Goal: Information Seeking & Learning: Learn about a topic

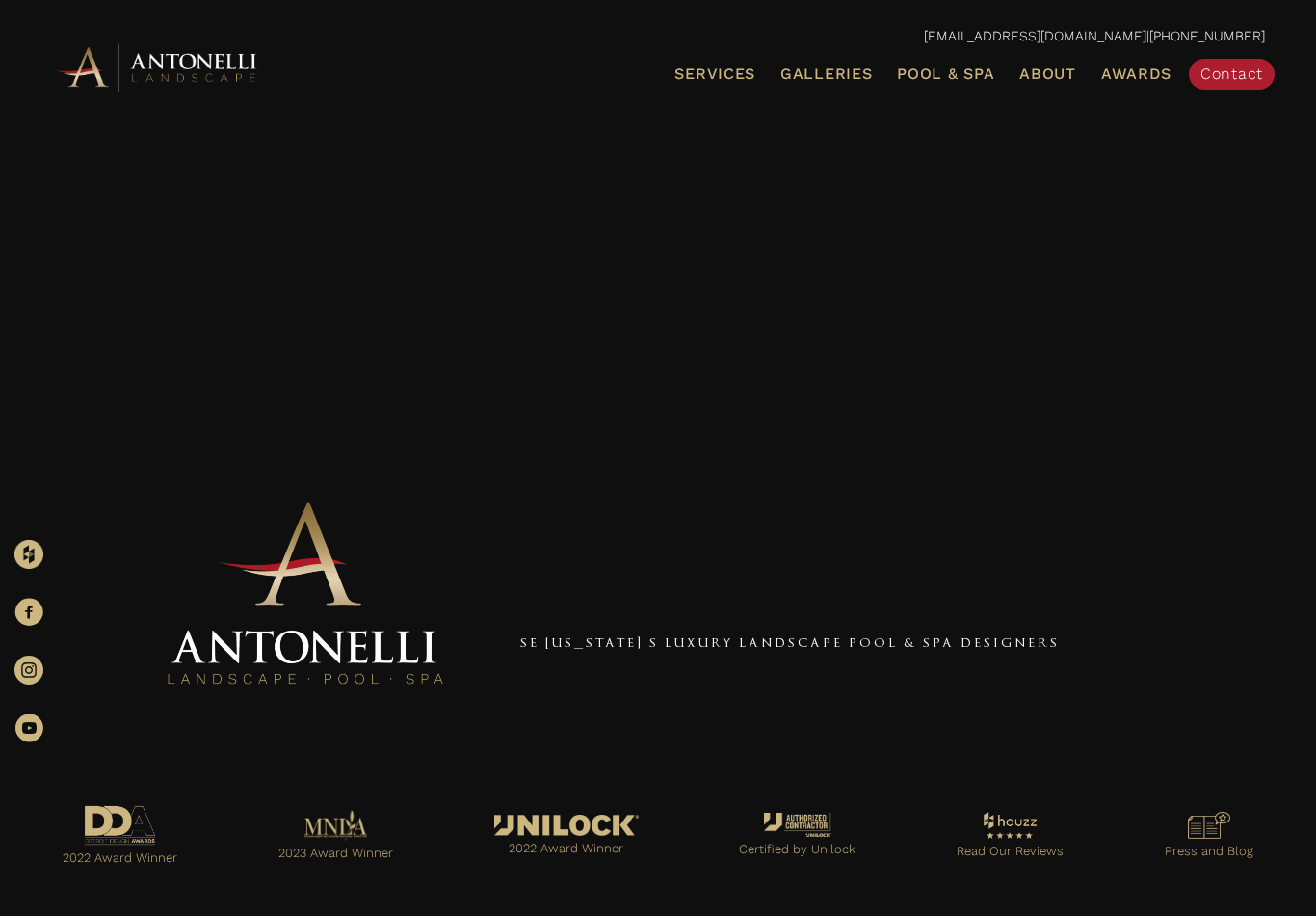
click at [823, 79] on span "Galleries" at bounding box center [827, 74] width 92 height 18
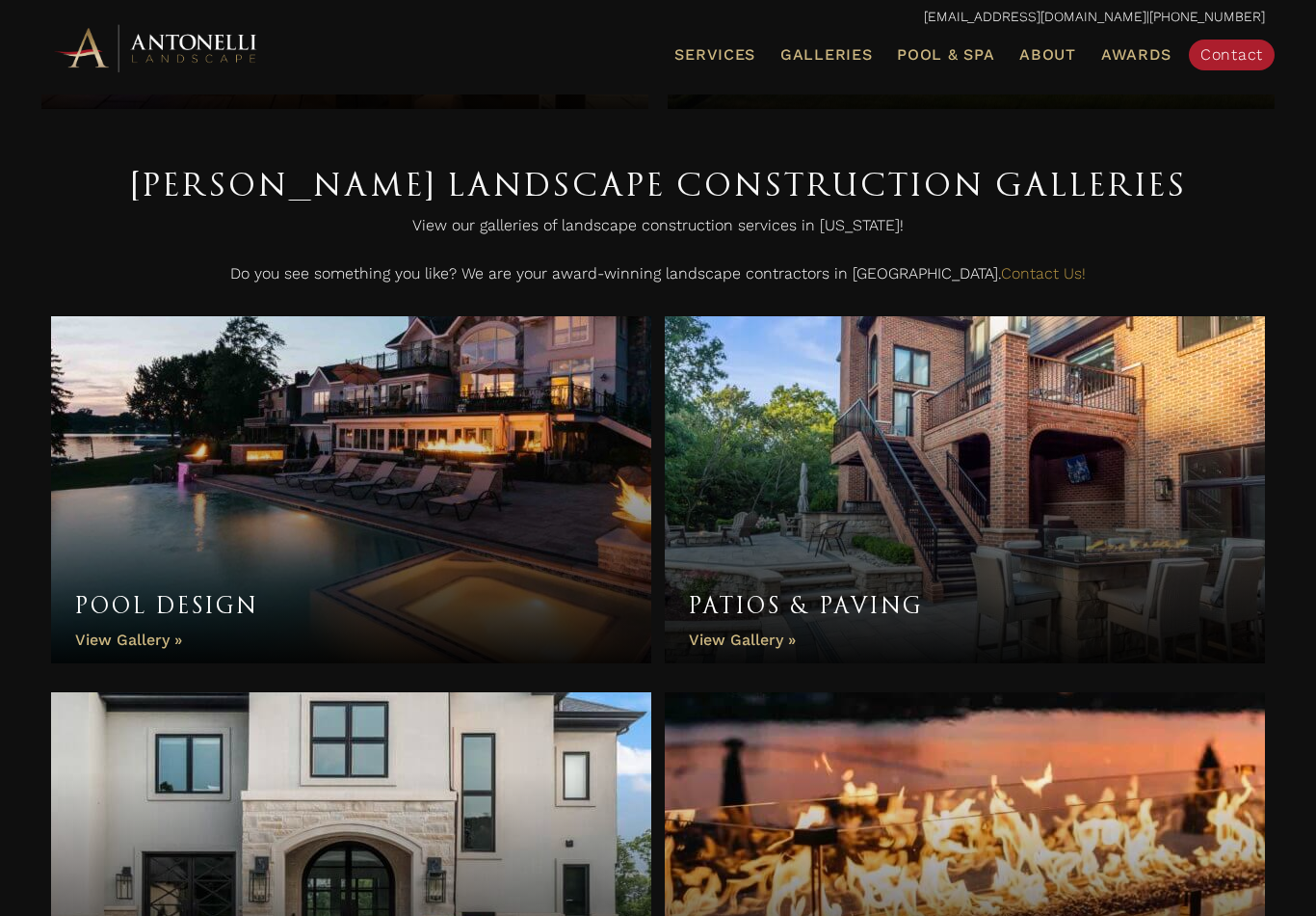
scroll to position [413, 0]
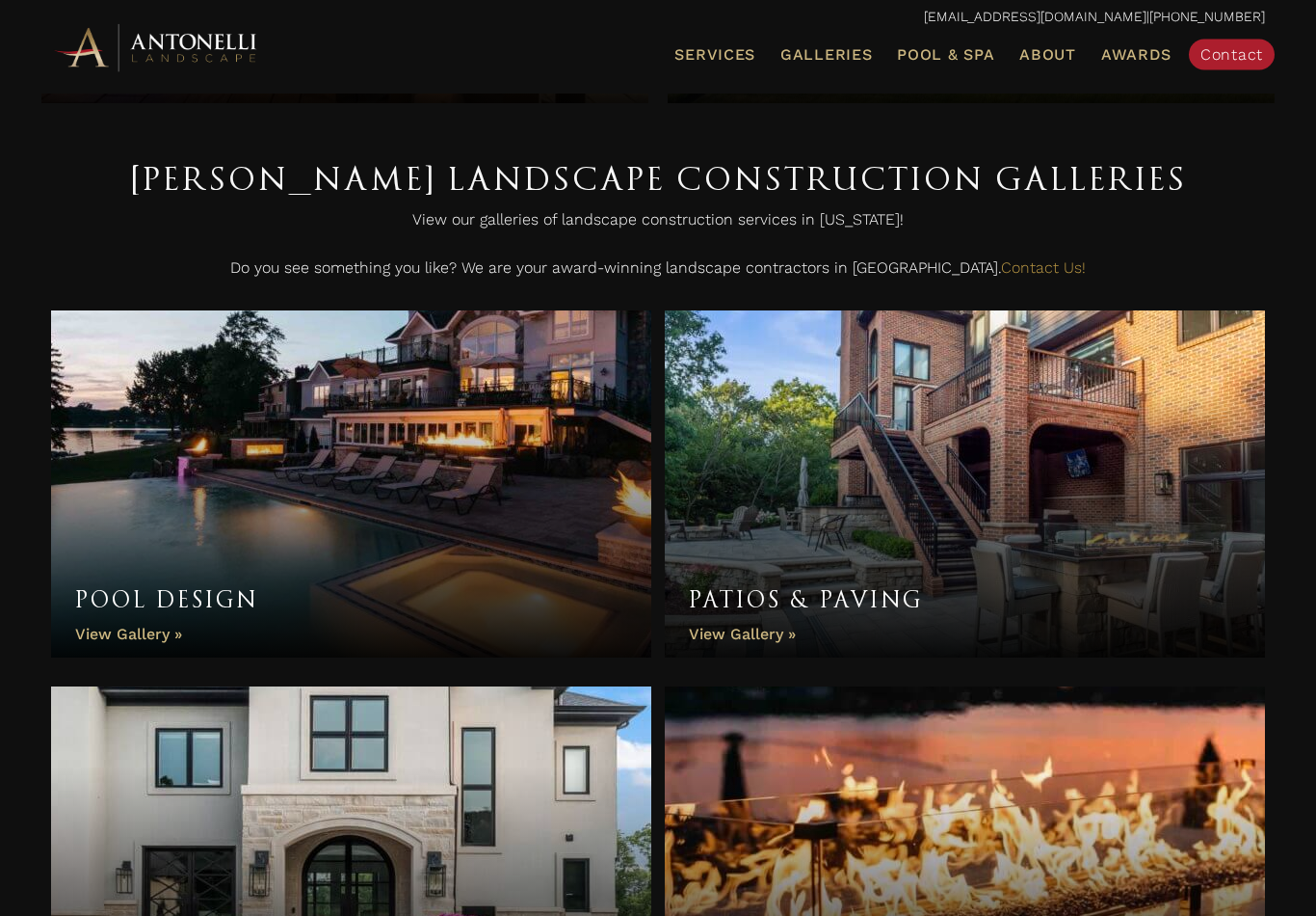
click at [131, 622] on link "Pool Design" at bounding box center [351, 484] width 601 height 347
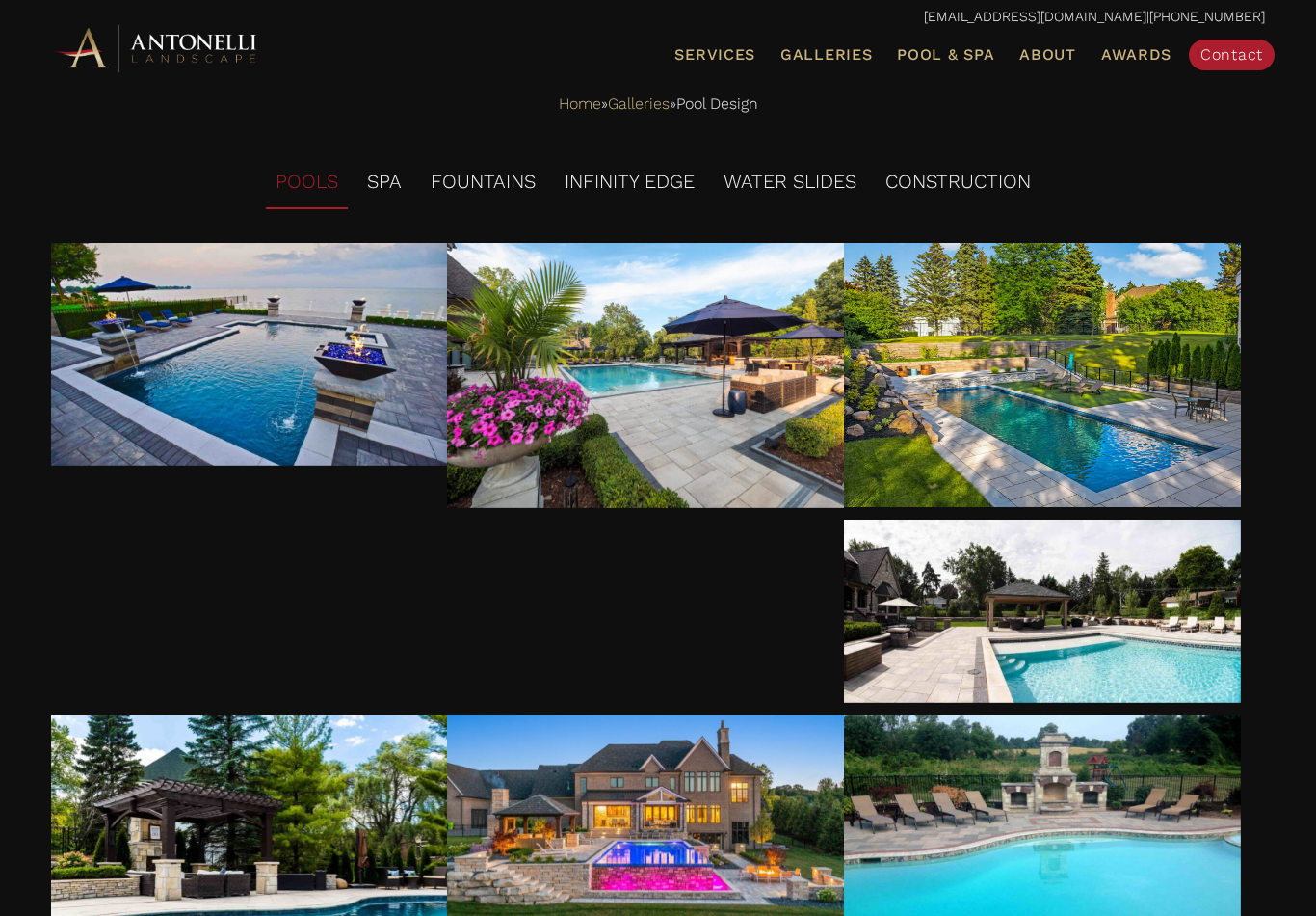
scroll to position [173, 0]
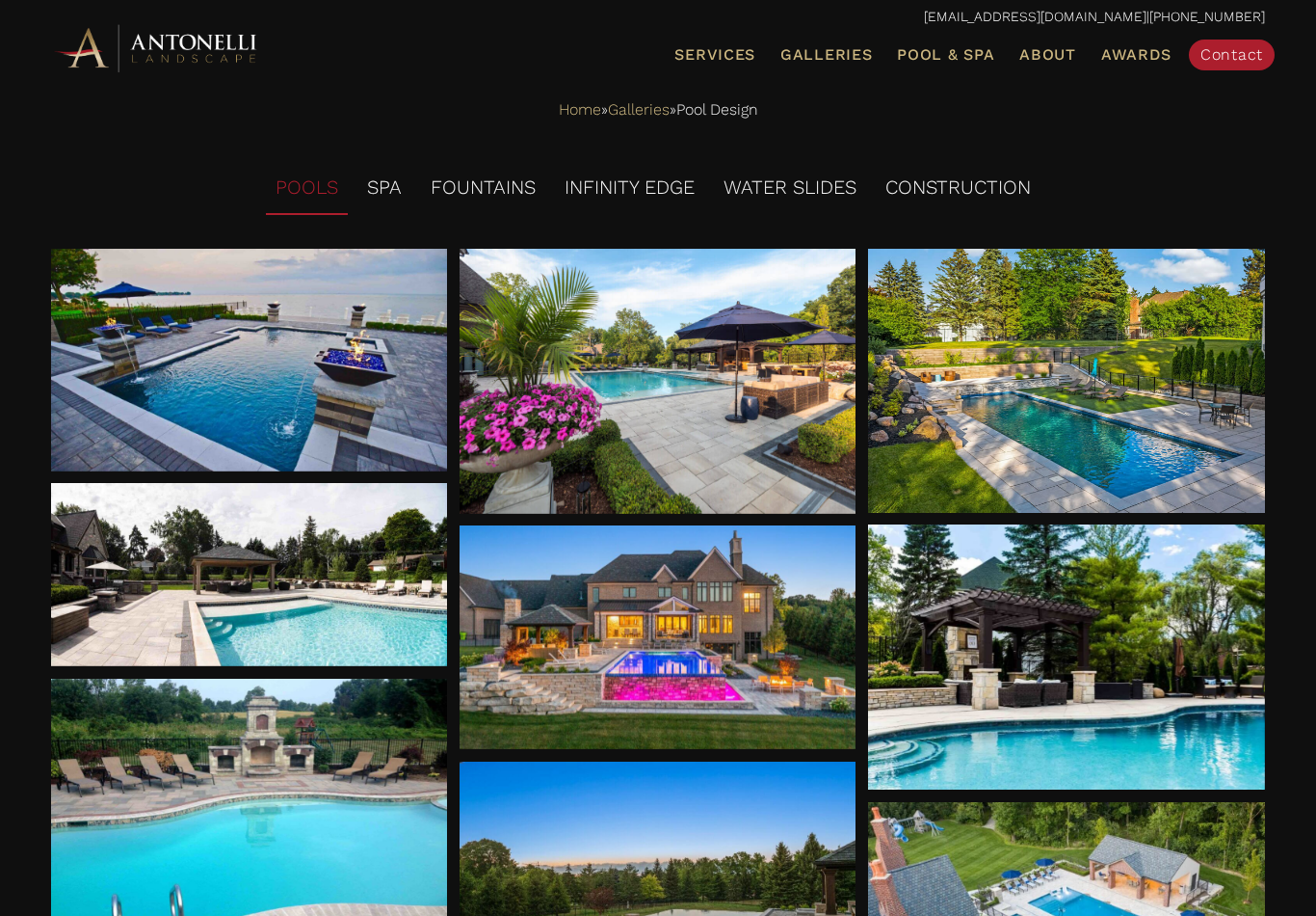
click at [376, 191] on li "SPA" at bounding box center [385, 188] width 54 height 53
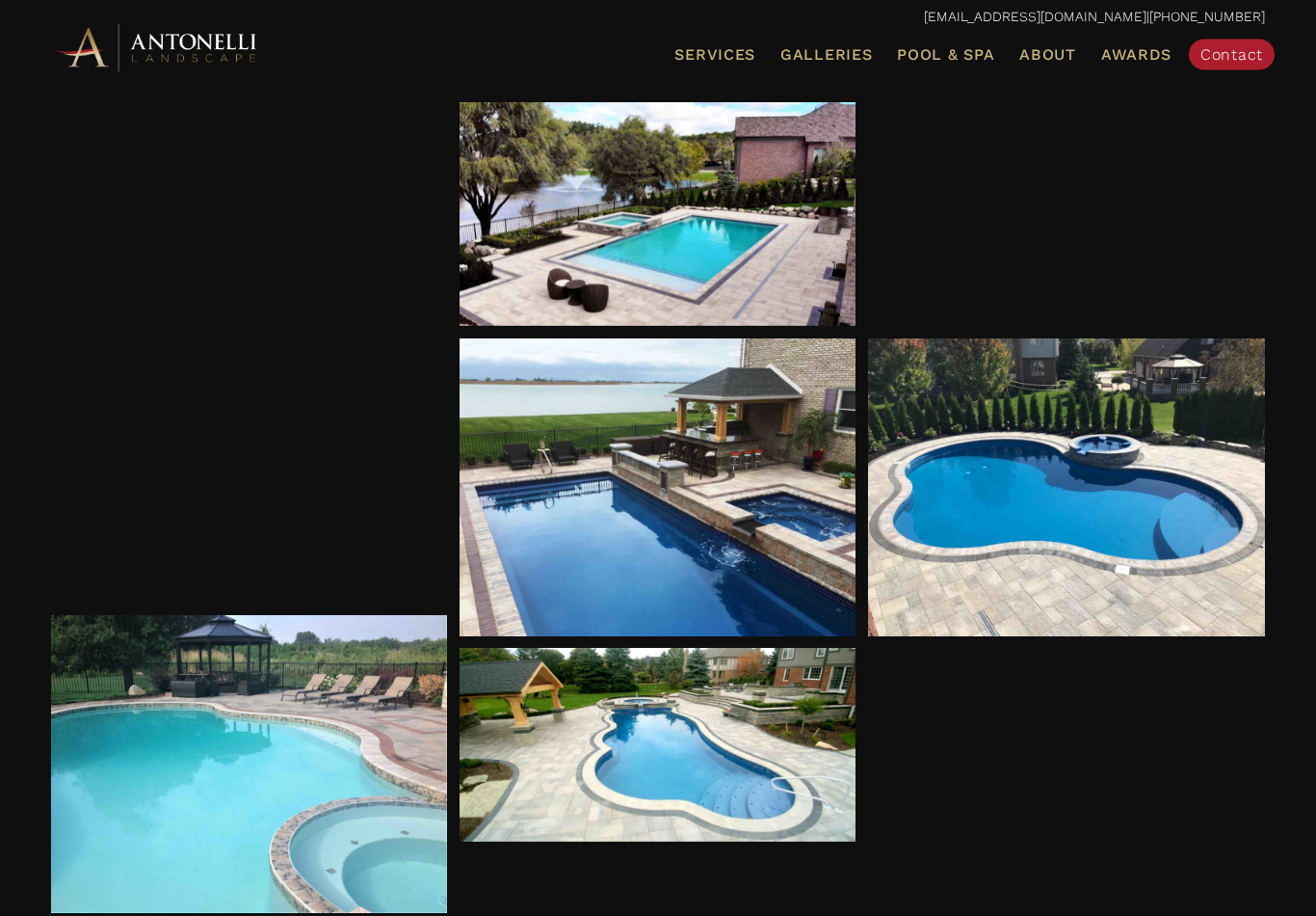
scroll to position [597, 0]
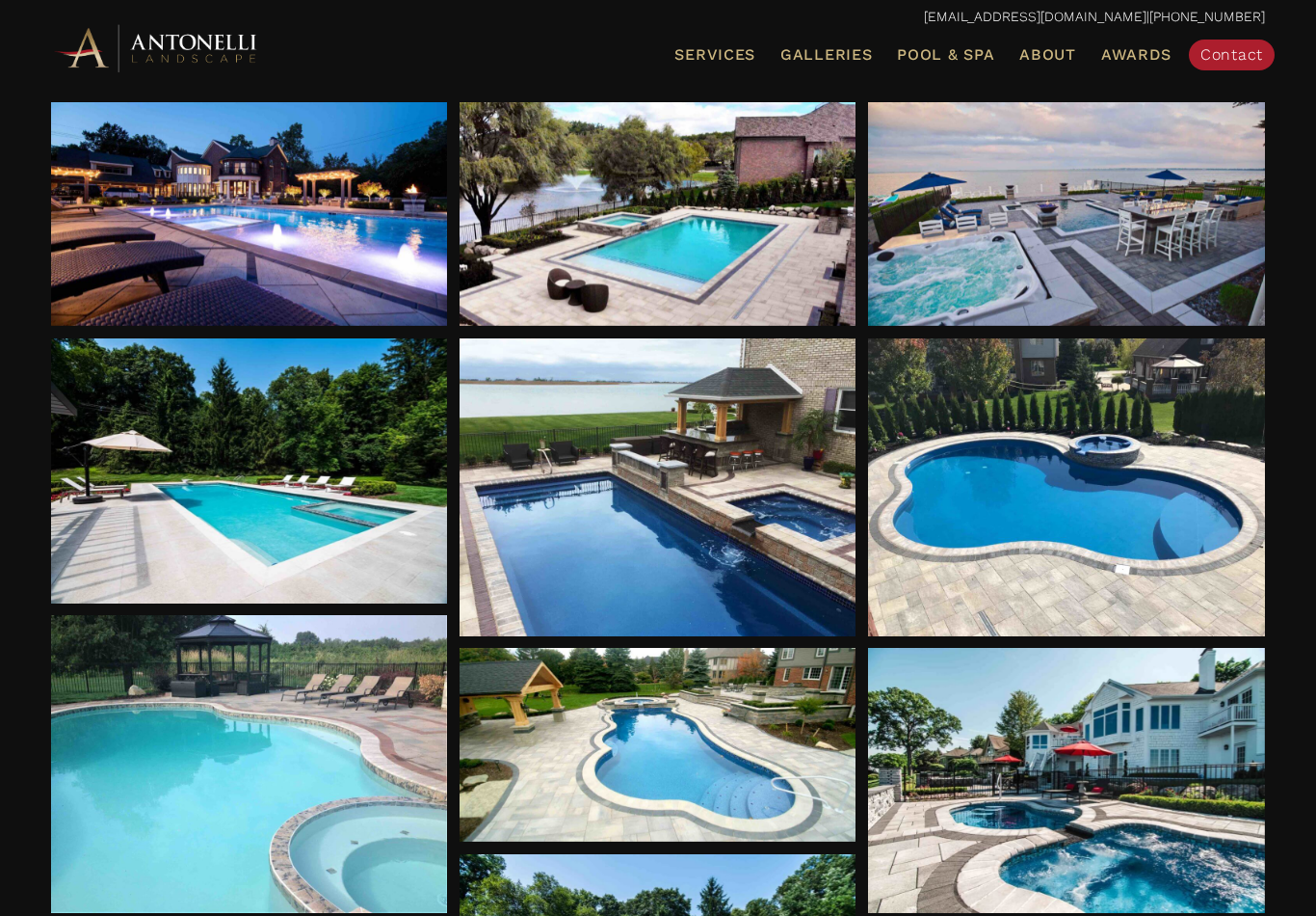
click at [996, 292] on div at bounding box center [1067, 214] width 397 height 223
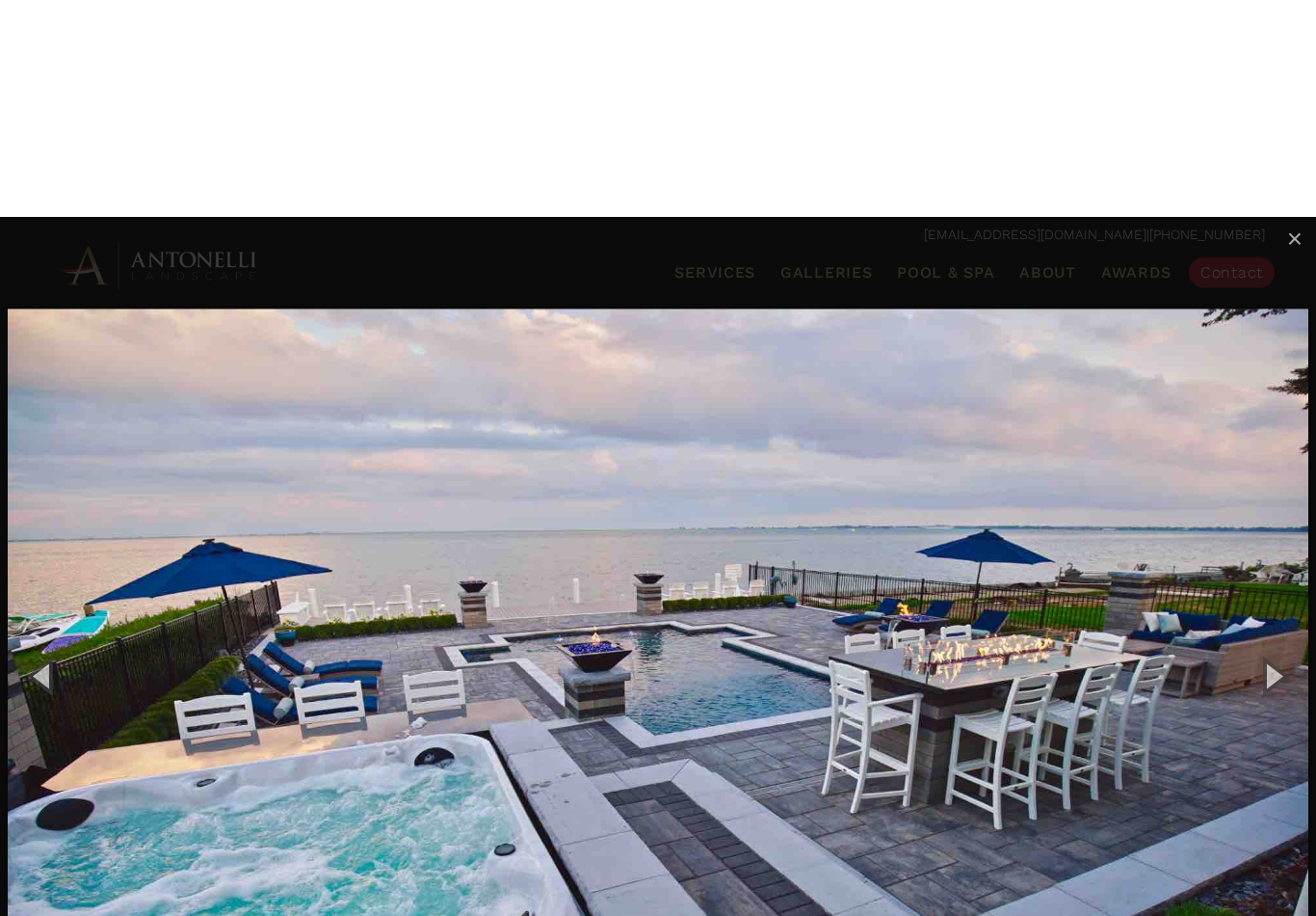
scroll to position [0, 0]
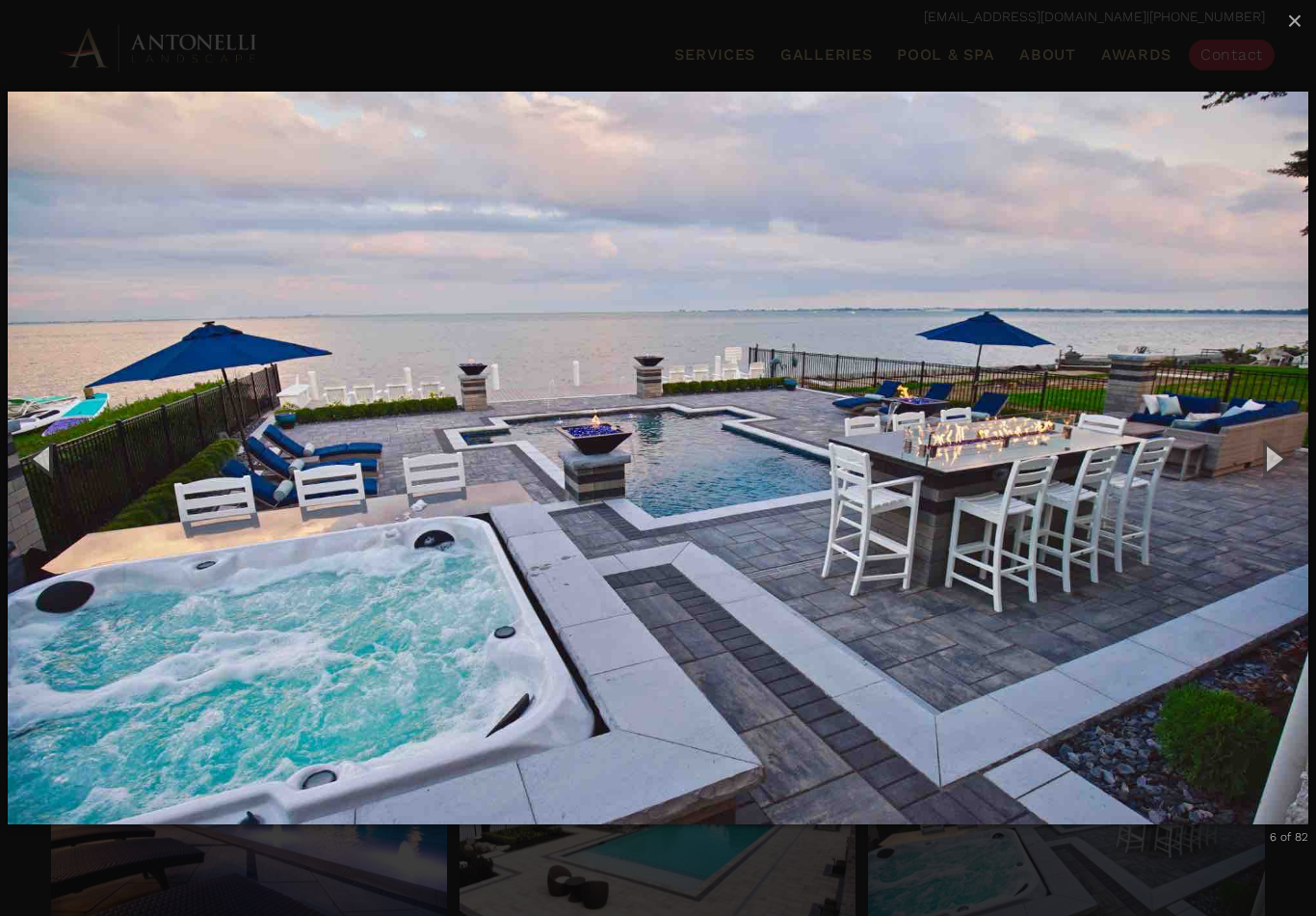
click at [1284, 17] on button "×" at bounding box center [1295, 21] width 43 height 43
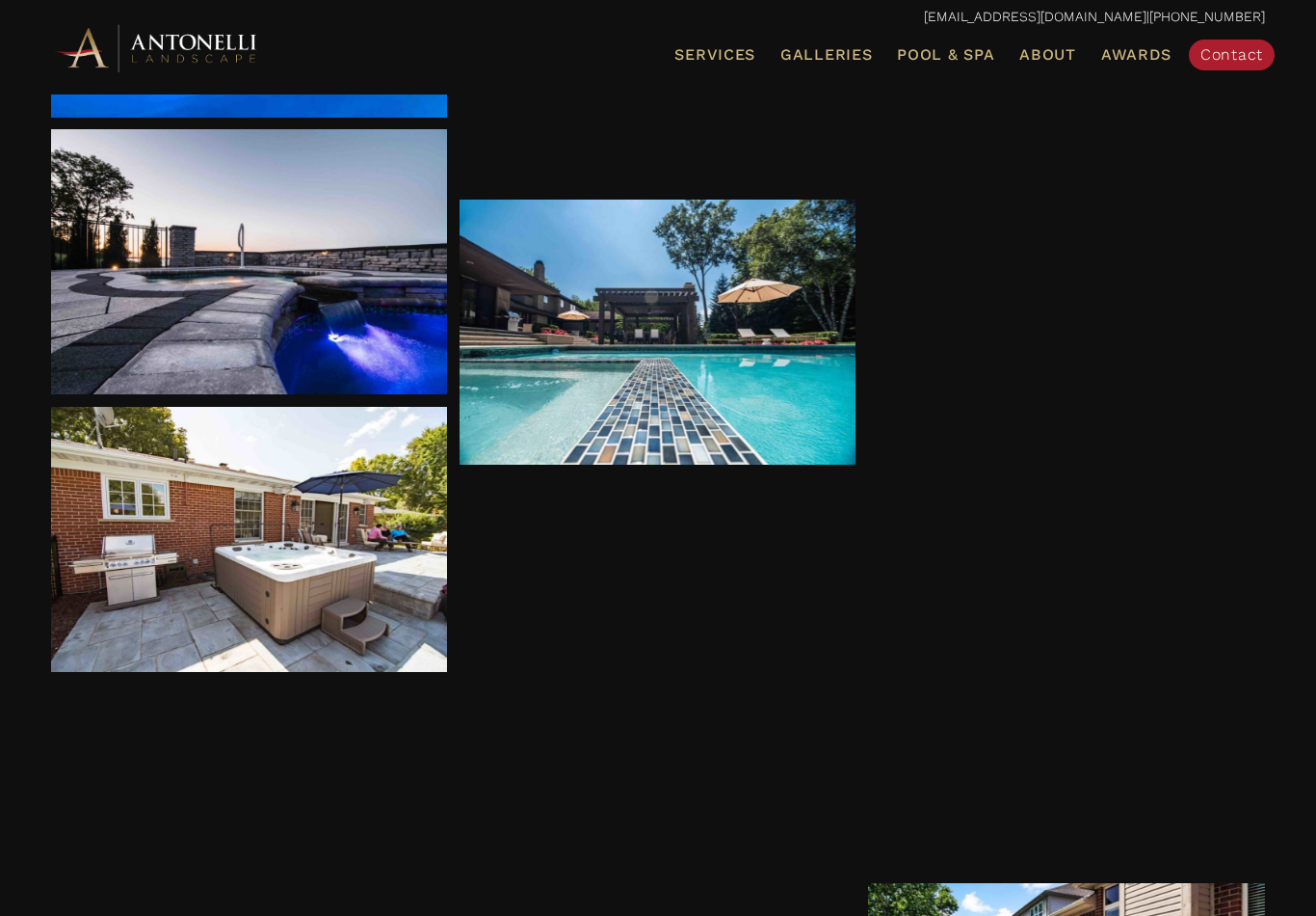
scroll to position [3376, 0]
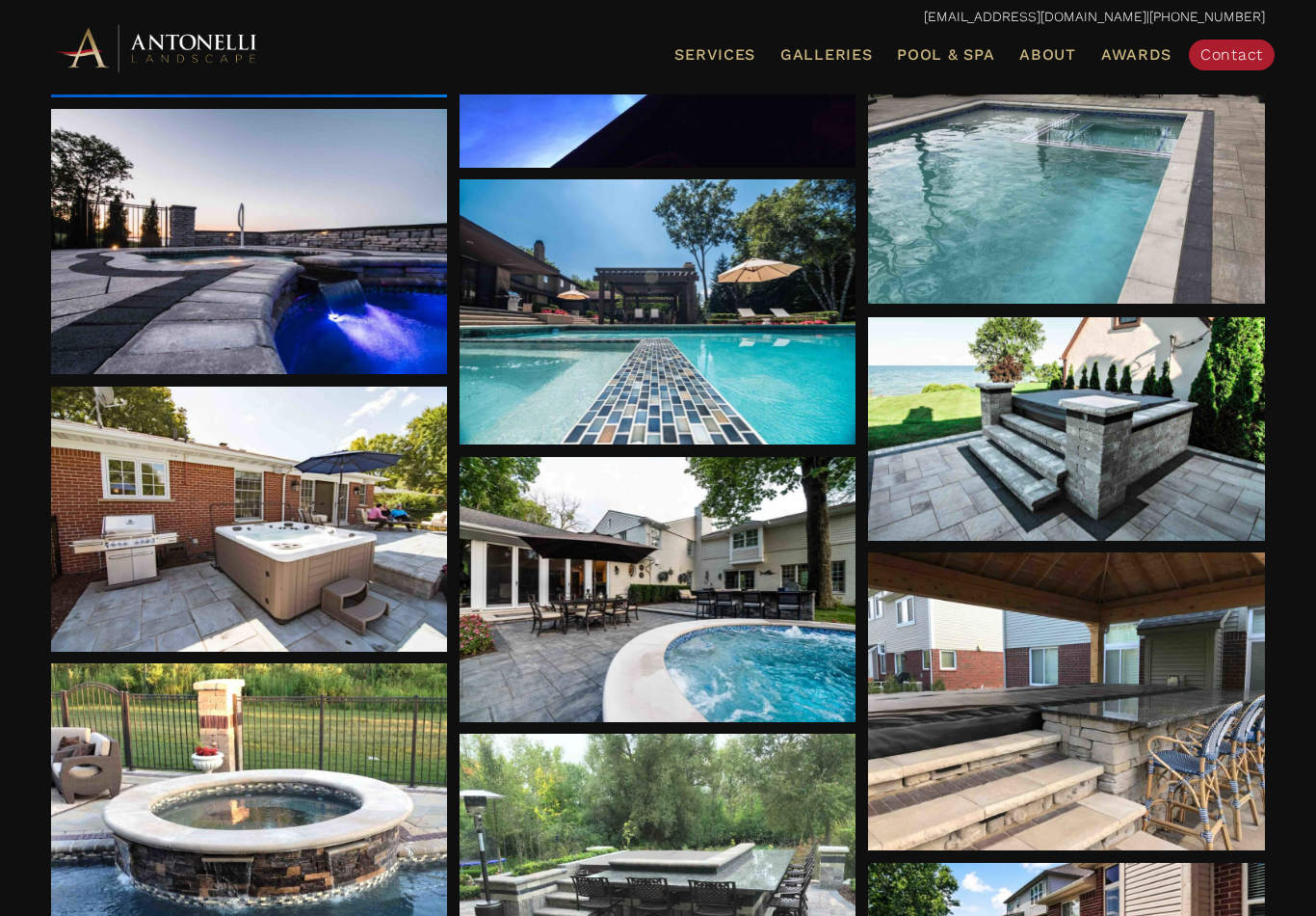
click at [1013, 450] on div at bounding box center [1067, 429] width 397 height 223
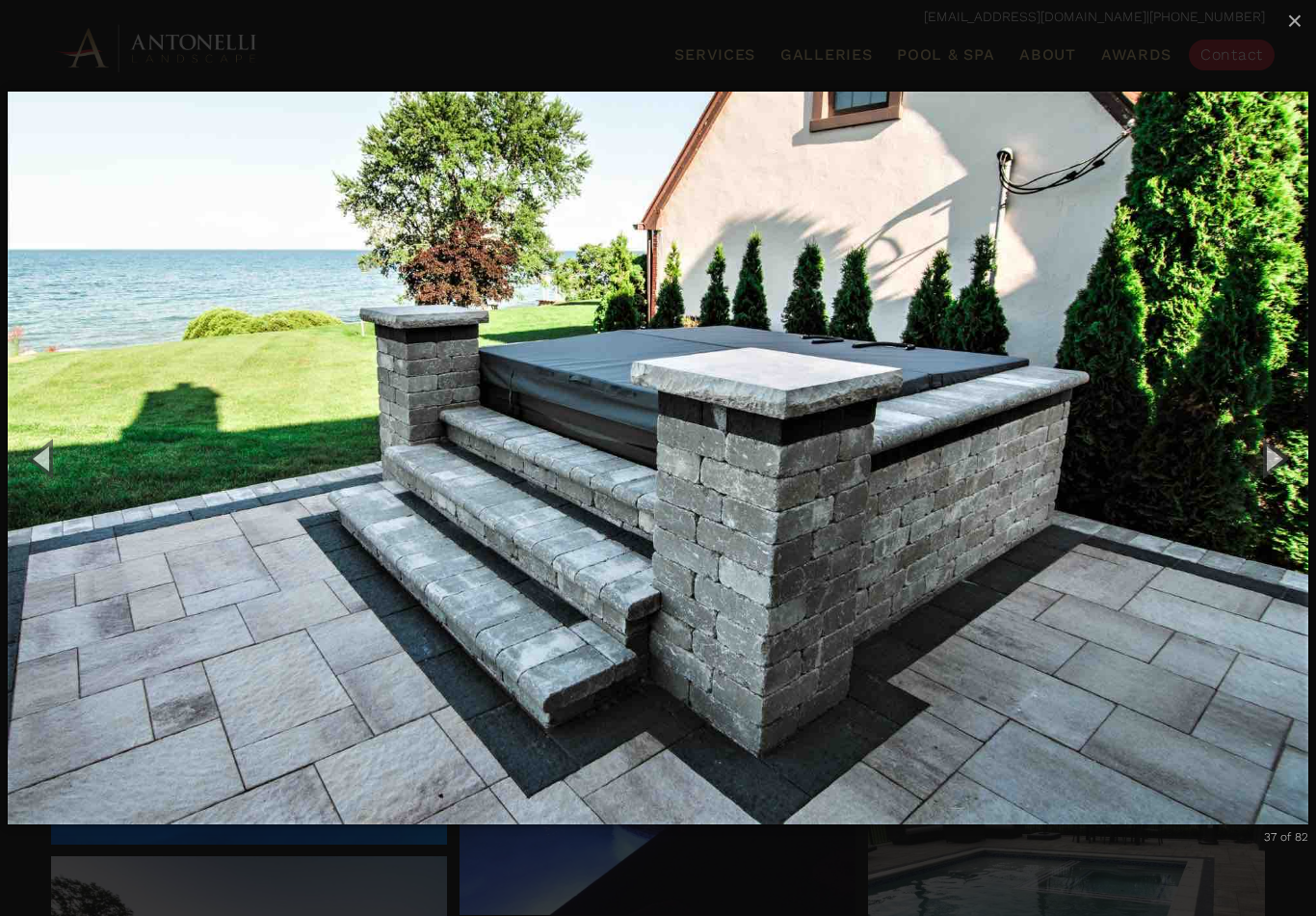
click at [1292, 26] on span "×" at bounding box center [1294, 21] width 15 height 30
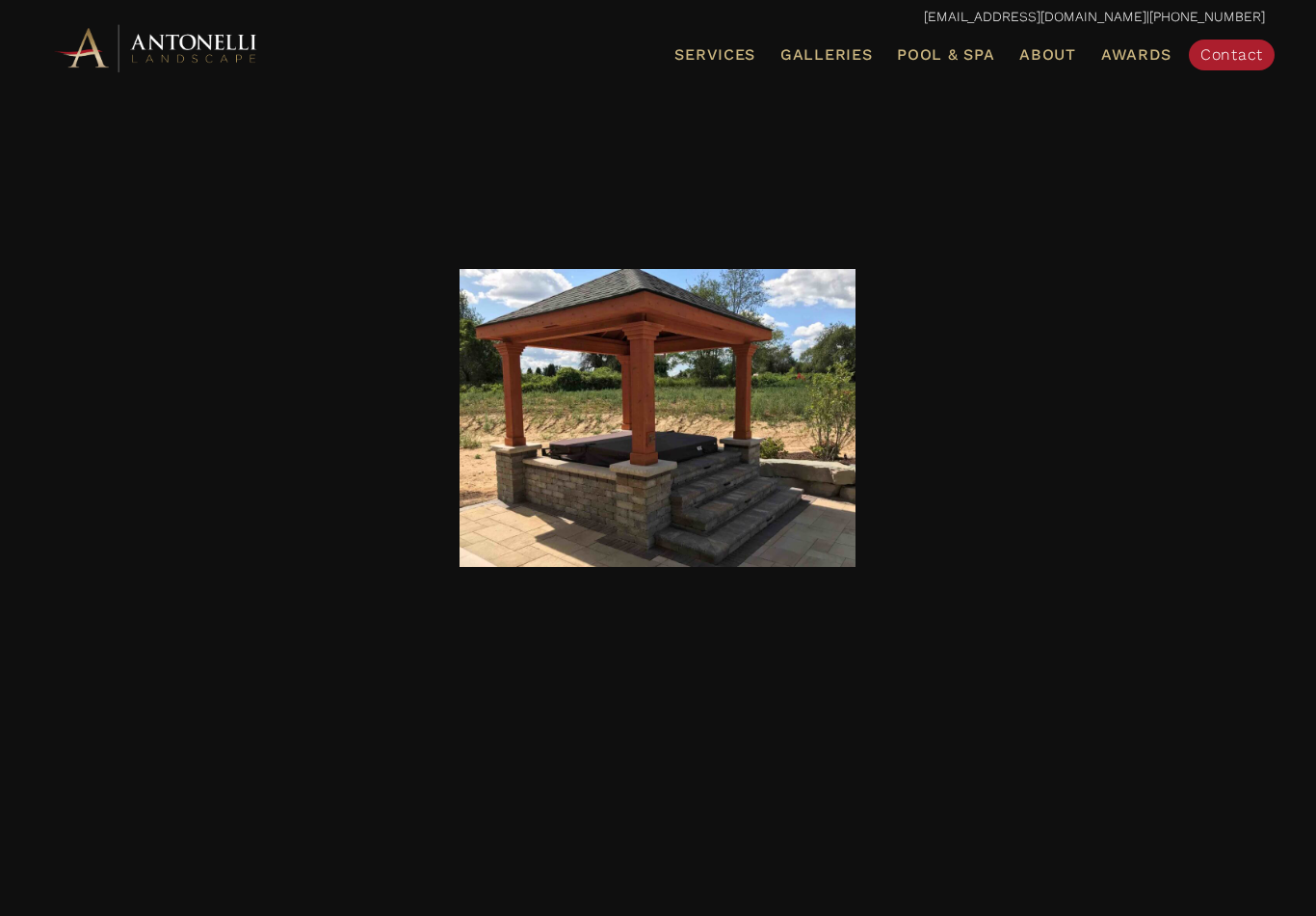
scroll to position [7134, 0]
